Goal: Task Accomplishment & Management: Complete application form

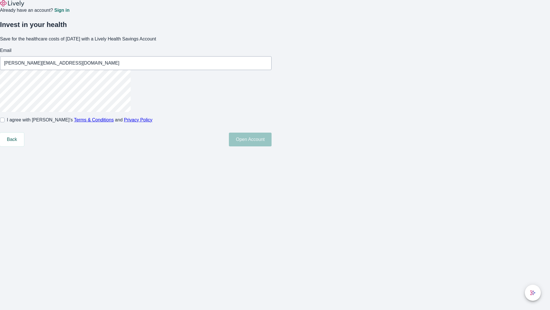
click at [5, 122] on input "I agree with Lively’s Terms & Conditions and Privacy Policy" at bounding box center [2, 120] width 5 height 5
checkbox input "true"
click at [272, 146] on button "Open Account" at bounding box center [250, 139] width 43 height 14
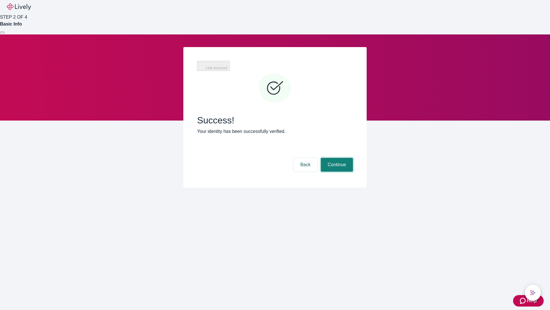
click at [336, 158] on button "Continue" at bounding box center [337, 165] width 32 height 14
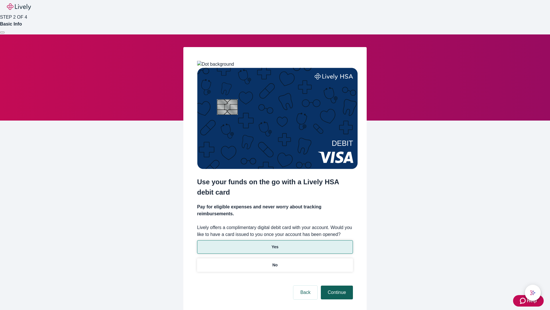
click at [275, 244] on p "Yes" at bounding box center [275, 247] width 7 height 6
click at [336, 285] on button "Continue" at bounding box center [337, 292] width 32 height 14
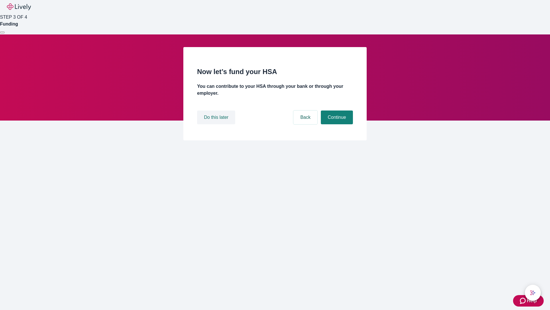
click at [217, 124] on button "Do this later" at bounding box center [216, 117] width 38 height 14
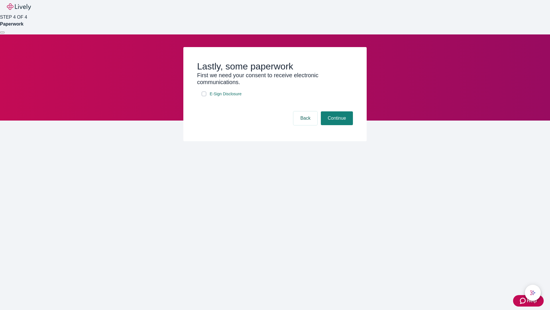
click at [204, 96] on input "E-Sign Disclosure" at bounding box center [204, 93] width 5 height 5
checkbox input "true"
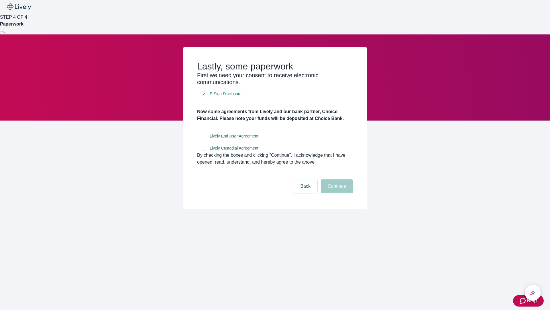
click at [204, 138] on input "Lively End User Agreement" at bounding box center [204, 136] width 5 height 5
checkbox input "true"
click at [204, 150] on input "Lively Custodial Agreement" at bounding box center [204, 148] width 5 height 5
checkbox input "true"
click at [336, 193] on button "Continue" at bounding box center [337, 186] width 32 height 14
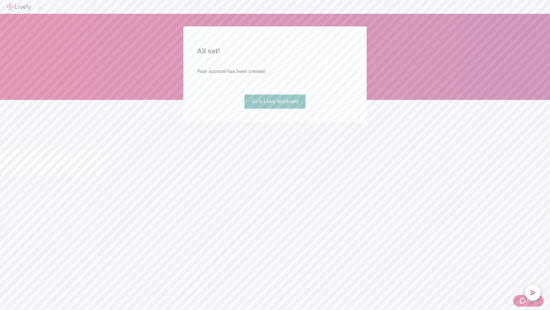
click at [275, 108] on link "Go to Lively dashboard" at bounding box center [275, 102] width 61 height 14
